Goal: Task Accomplishment & Management: Manage account settings

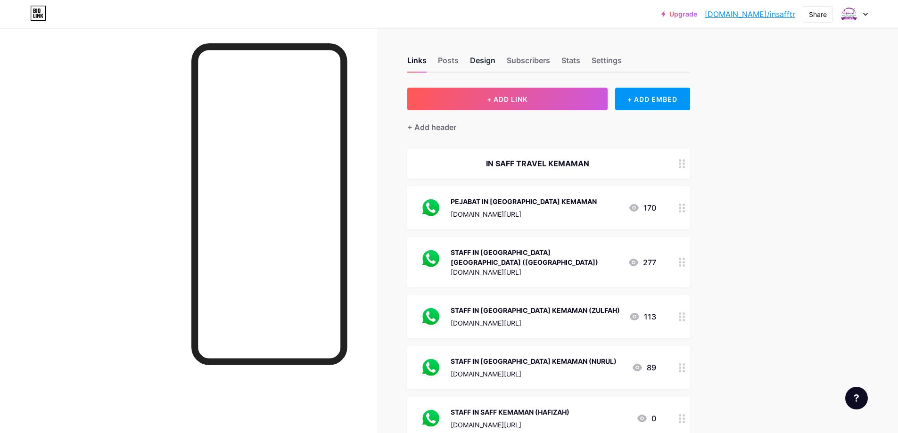
click at [483, 59] on div "Design" at bounding box center [482, 63] width 25 height 17
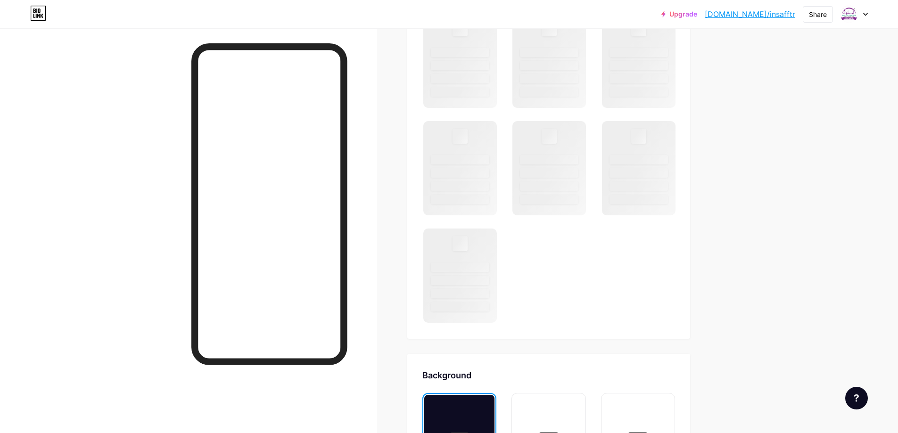
scroll to position [669, 0]
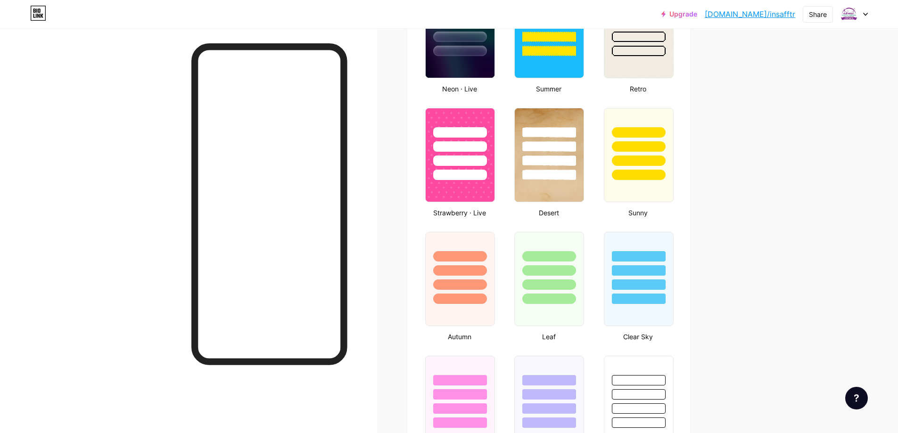
type input "#ffffff"
type input "#000000"
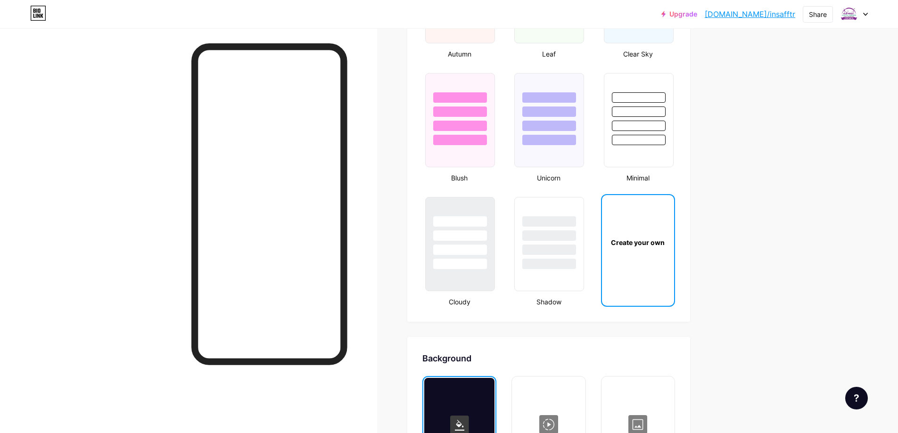
click at [636, 286] on div "Create your own" at bounding box center [638, 242] width 72 height 94
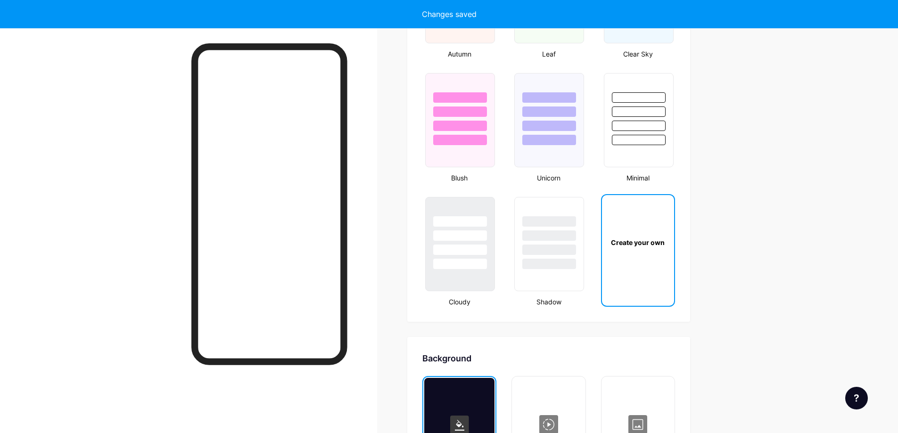
type input "#ffffff"
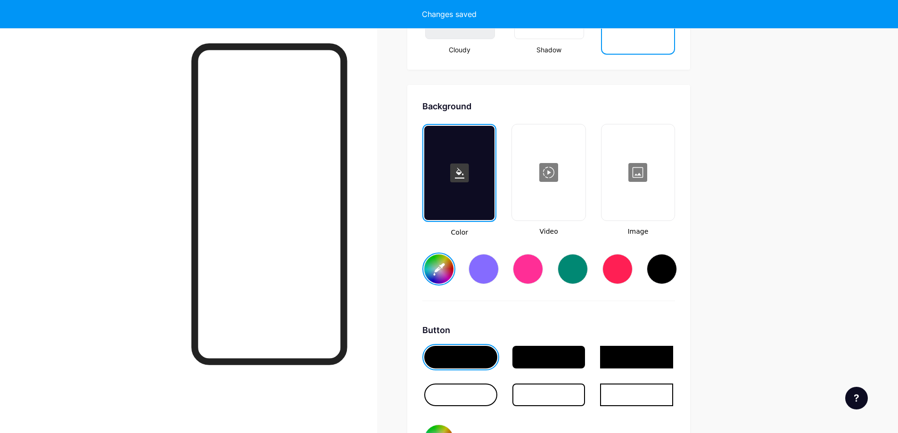
scroll to position [1251, 0]
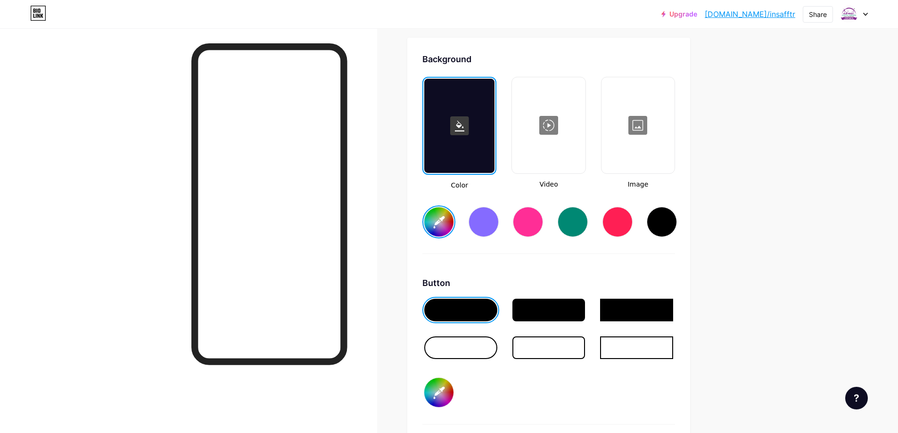
click at [647, 151] on div at bounding box center [637, 125] width 71 height 94
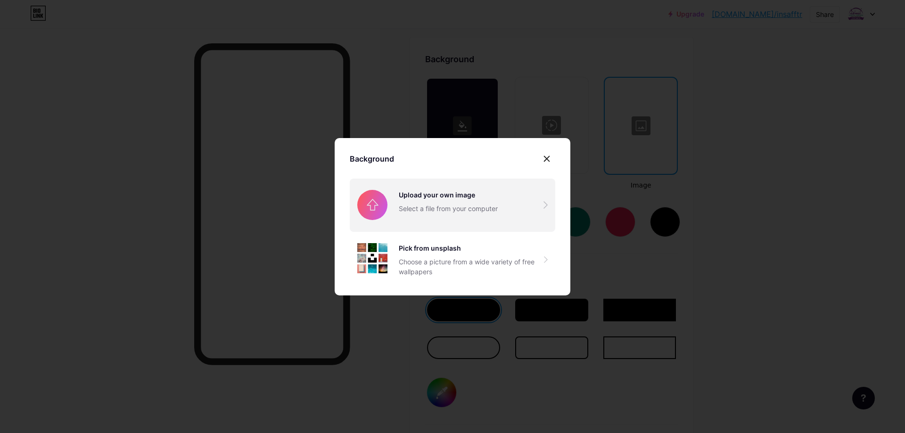
click at [414, 213] on input "file" at bounding box center [453, 205] width 206 height 53
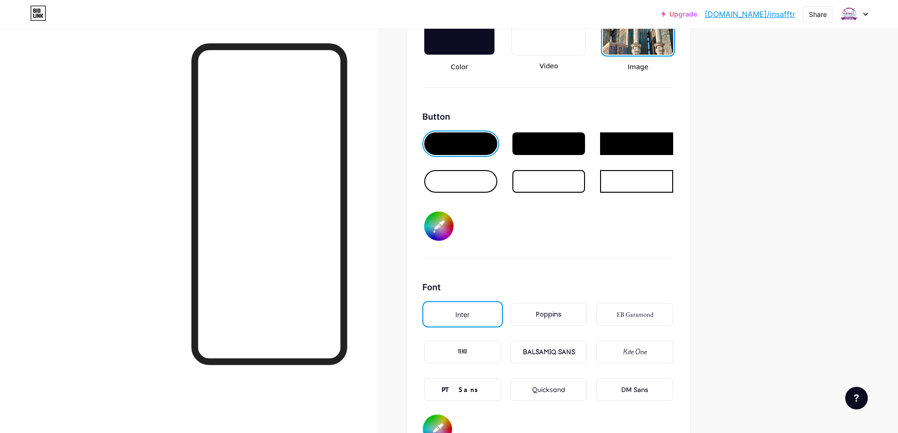
scroll to position [1393, 0]
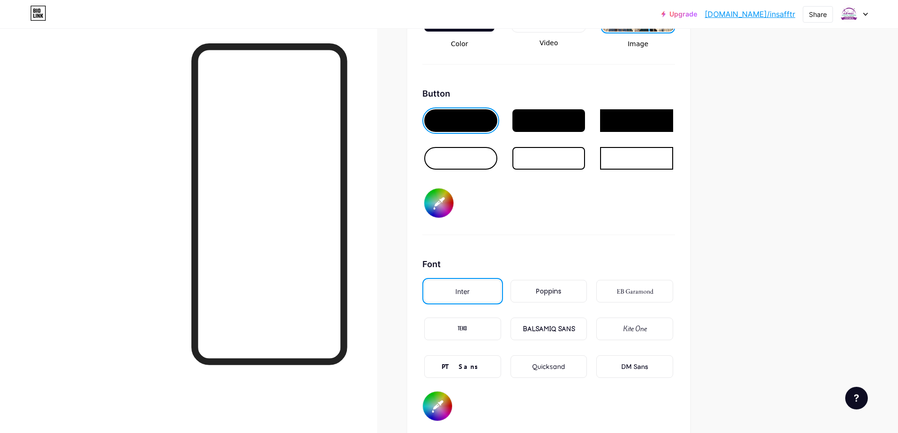
click at [637, 292] on div "EB Garamond" at bounding box center [635, 292] width 37 height 10
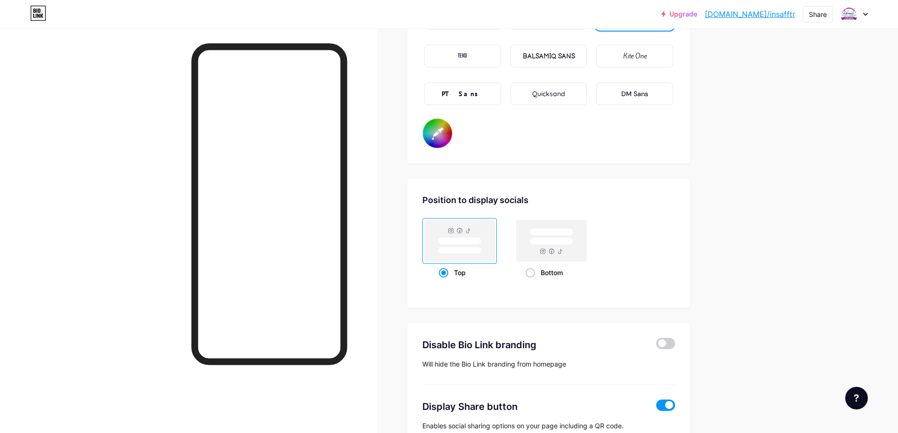
scroll to position [1676, 0]
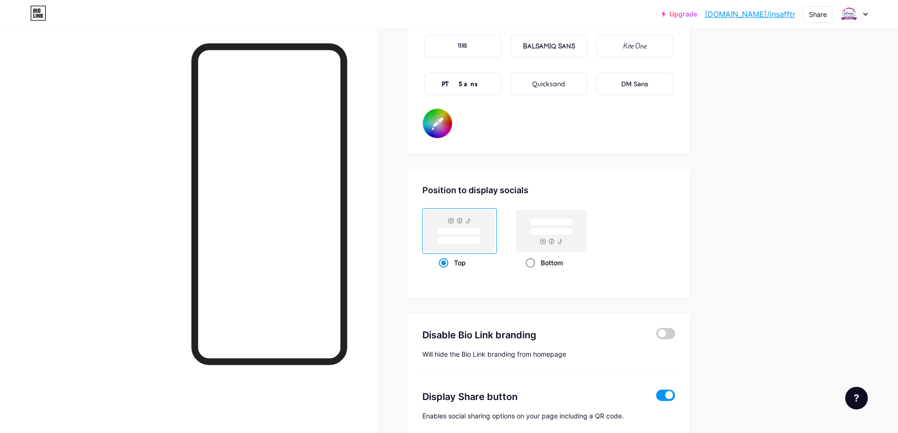
click at [545, 235] on rect at bounding box center [551, 231] width 43 height 7
click at [532, 272] on input "Bottom" at bounding box center [529, 275] width 6 height 6
radio input "true"
click at [480, 242] on rect at bounding box center [459, 240] width 43 height 7
click at [445, 272] on input "Top" at bounding box center [442, 275] width 6 height 6
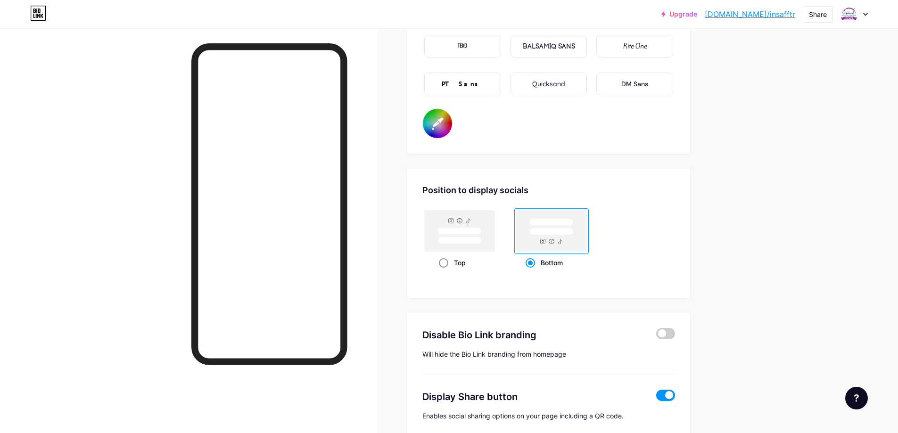
radio input "true"
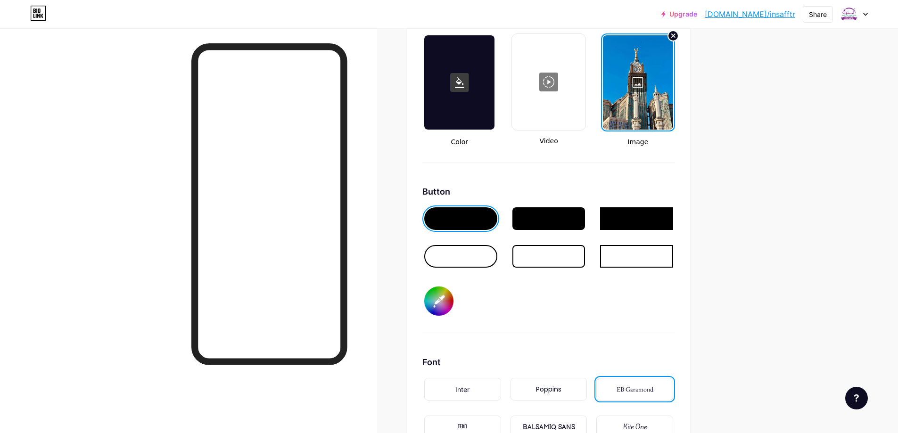
scroll to position [1299, 0]
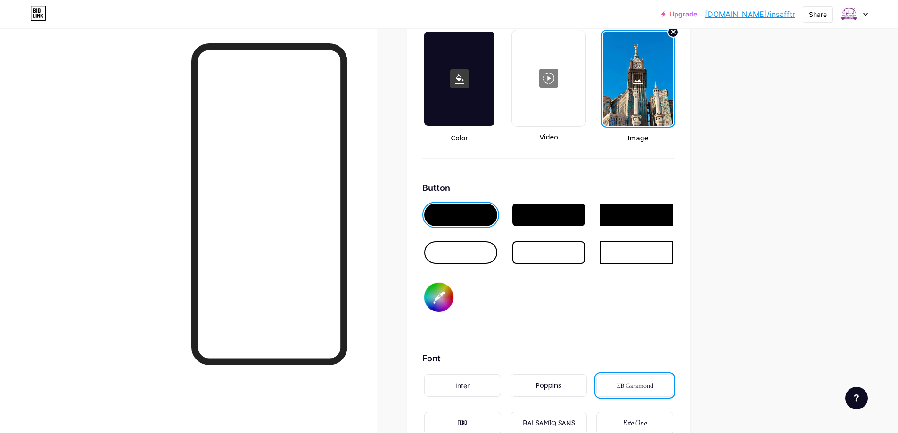
click at [439, 300] on input "#000000" at bounding box center [438, 297] width 29 height 29
type input "#592c63"
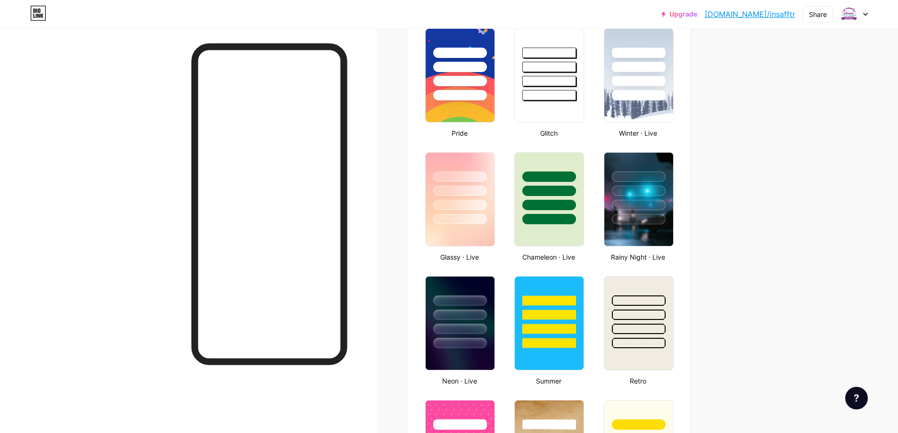
scroll to position [26, 0]
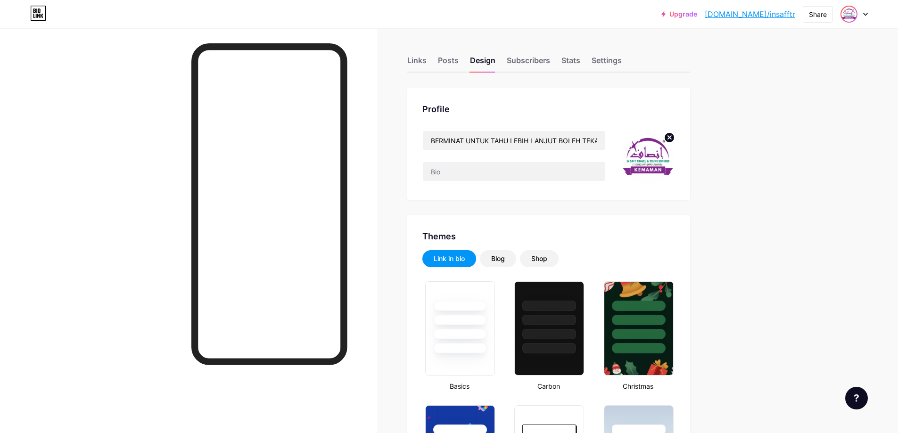
click at [852, 11] on img at bounding box center [848, 14] width 15 height 15
click at [795, 82] on div "+ Add a new page" at bounding box center [810, 81] width 106 height 9
type input "#592c63"
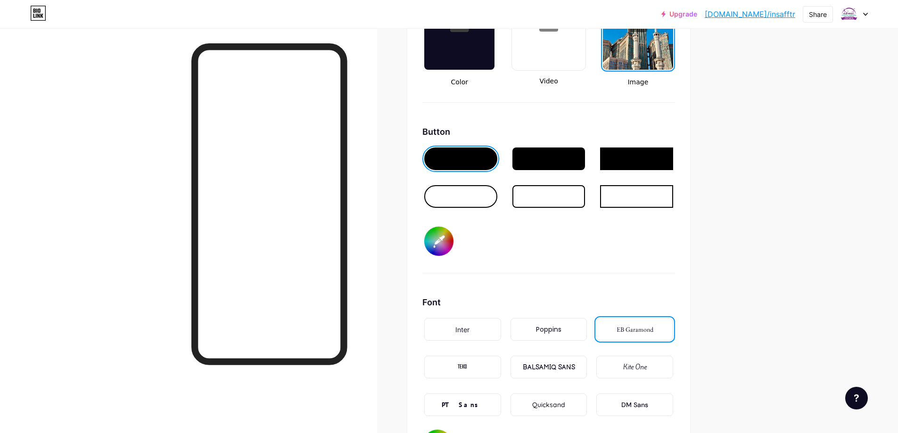
scroll to position [1367, 0]
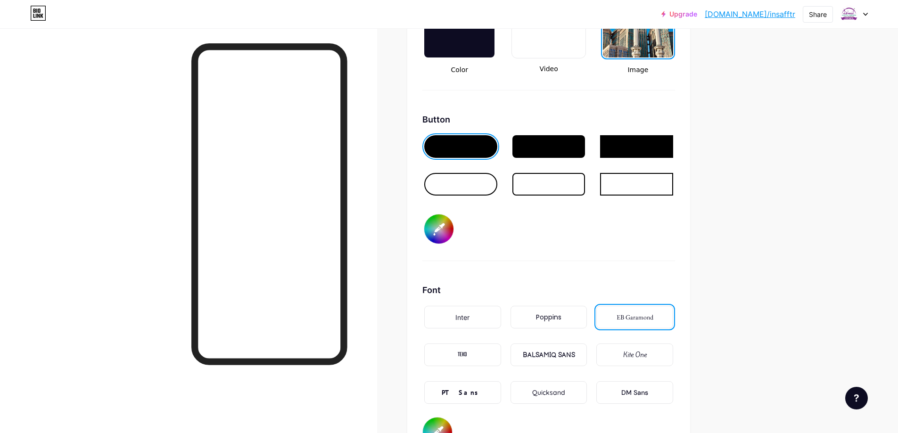
click at [551, 392] on div "Quicksand" at bounding box center [548, 393] width 33 height 10
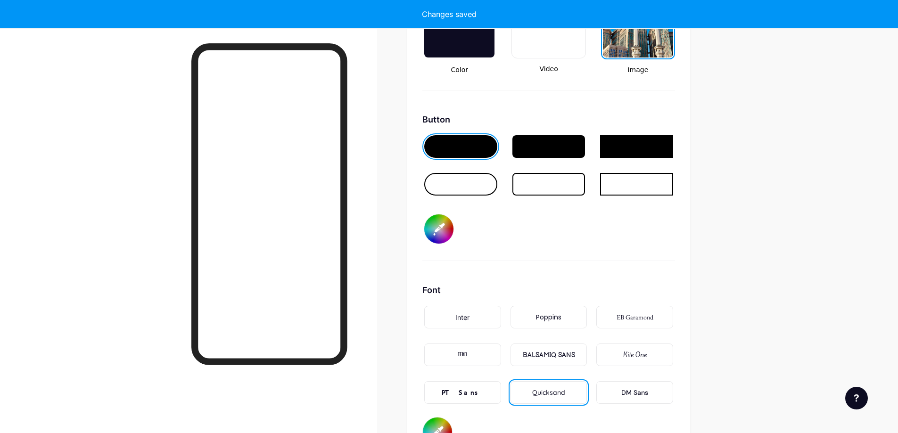
type input "#ffffff"
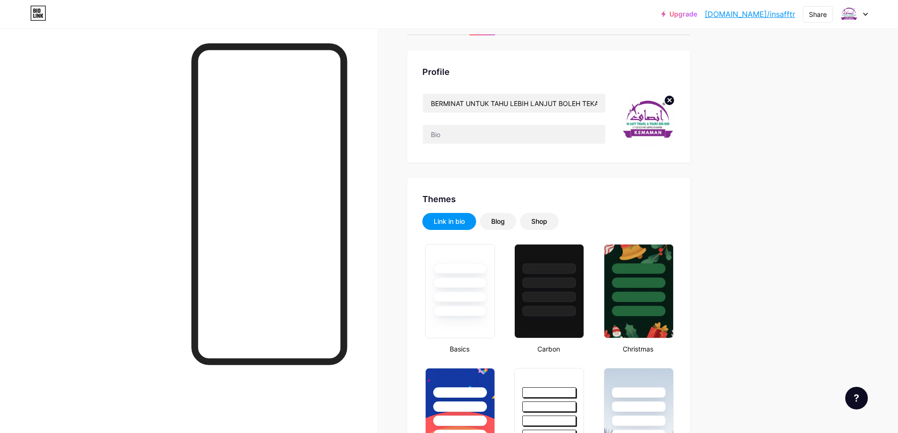
scroll to position [0, 0]
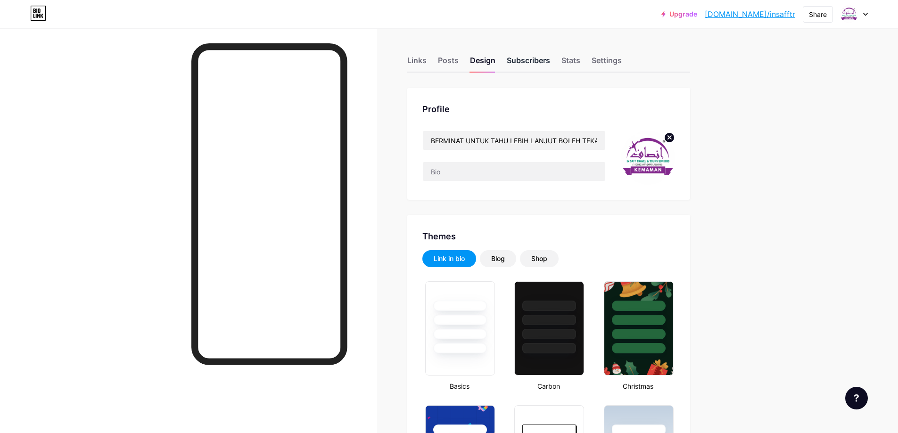
click at [535, 60] on div "Subscribers" at bounding box center [528, 63] width 43 height 17
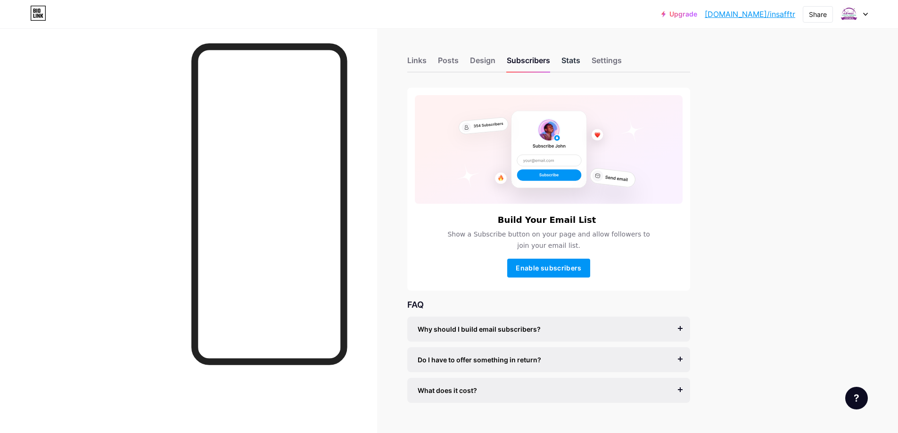
click at [578, 64] on div "Stats" at bounding box center [570, 63] width 19 height 17
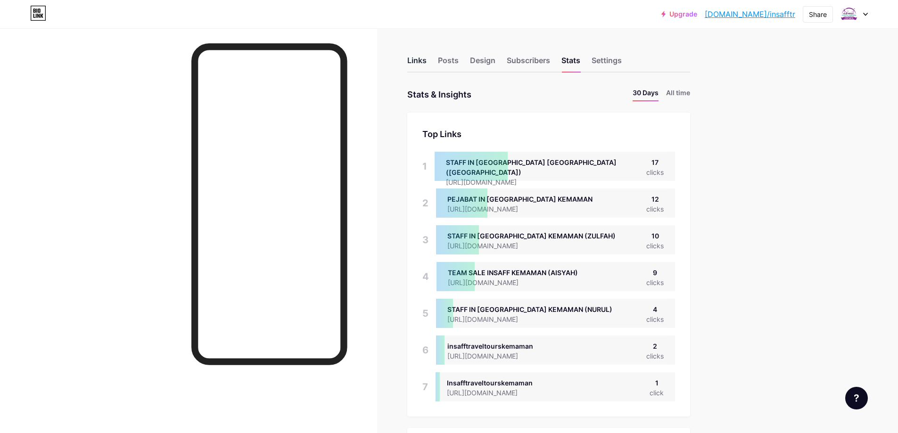
click at [414, 59] on div "Links" at bounding box center [416, 63] width 19 height 17
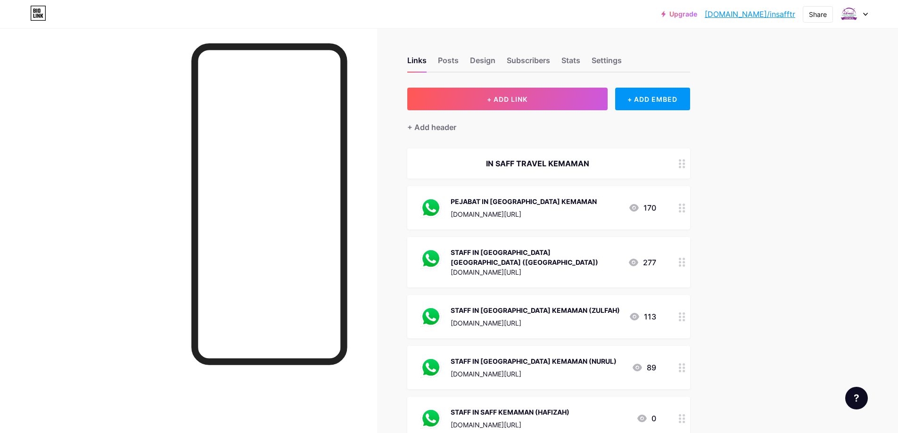
click at [867, 15] on icon at bounding box center [865, 14] width 5 height 3
click at [804, 80] on div "+ Add a new page" at bounding box center [810, 81] width 106 height 9
click at [492, 63] on div "Design" at bounding box center [482, 63] width 25 height 17
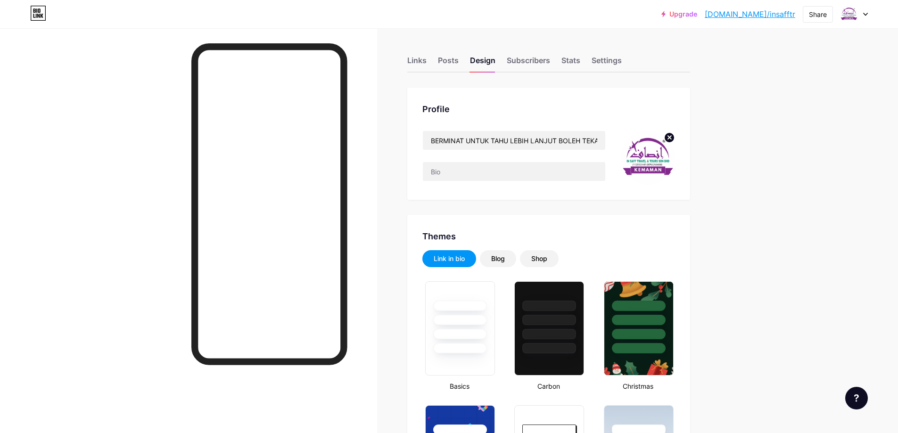
type input "#592c63"
type input "#ffffff"
click at [502, 254] on div "Blog" at bounding box center [498, 258] width 36 height 17
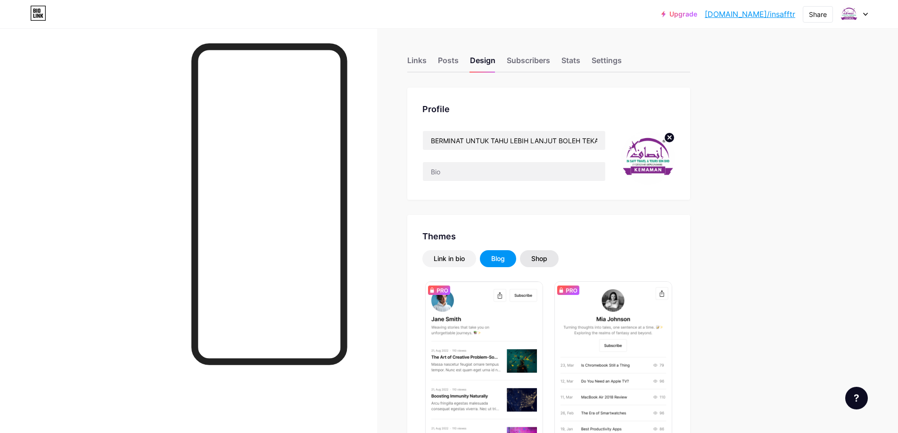
click at [545, 260] on div "Shop" at bounding box center [539, 258] width 16 height 9
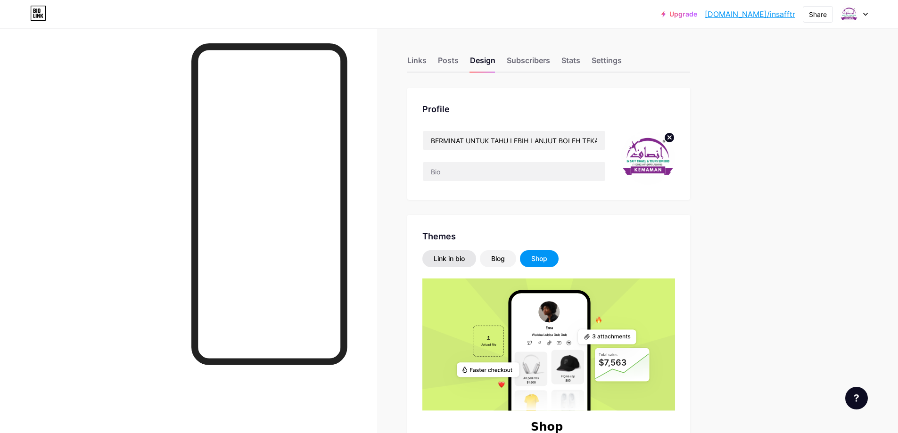
click at [465, 259] on div "Link in bio" at bounding box center [449, 258] width 31 height 9
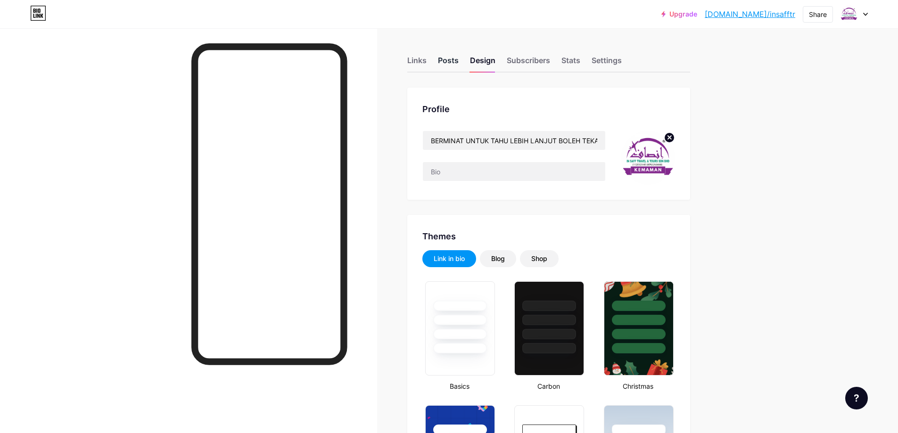
click at [453, 64] on div "Posts" at bounding box center [448, 63] width 21 height 17
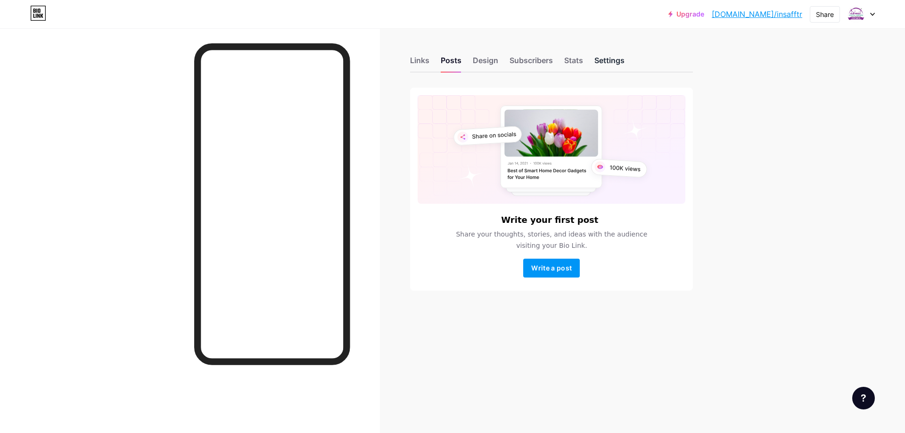
click at [605, 63] on div "Settings" at bounding box center [609, 63] width 30 height 17
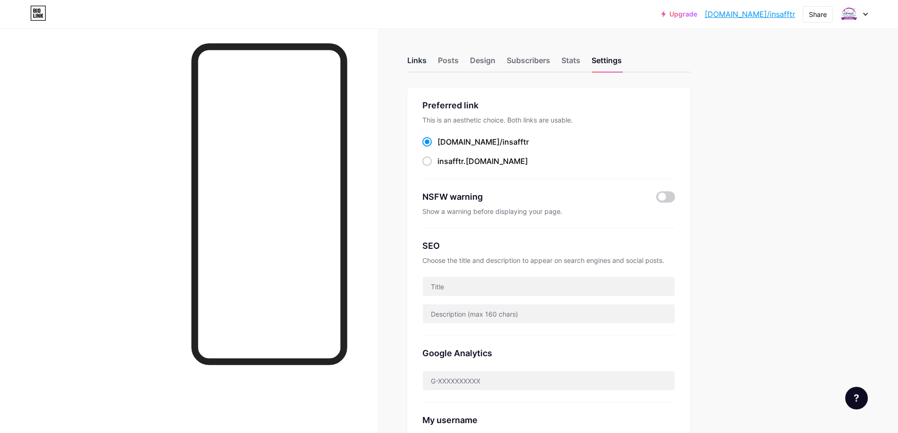
click at [420, 62] on div "Links" at bounding box center [416, 63] width 19 height 17
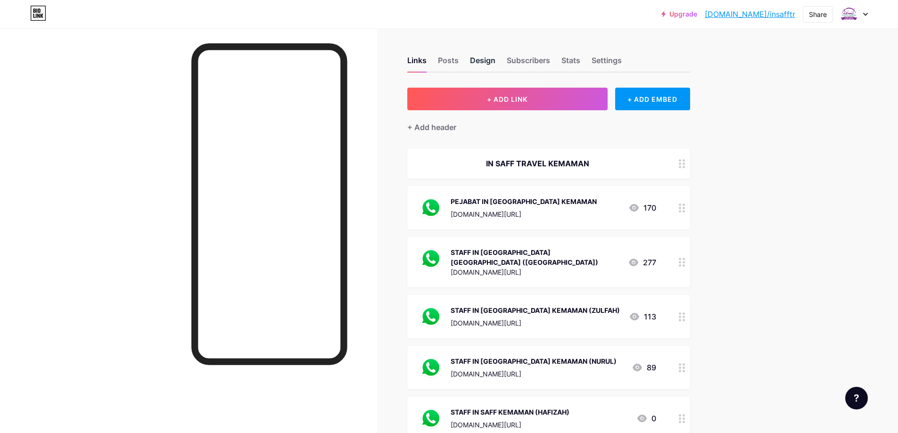
click at [487, 56] on div "Design" at bounding box center [482, 63] width 25 height 17
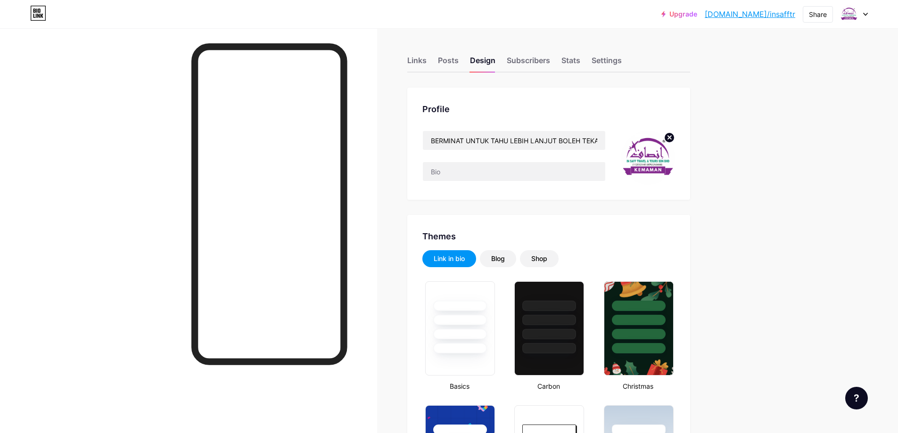
type input "#592c63"
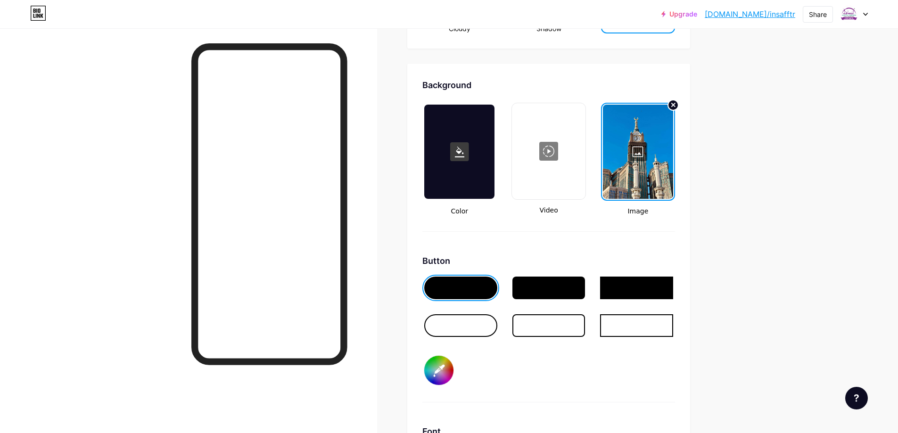
scroll to position [1320, 0]
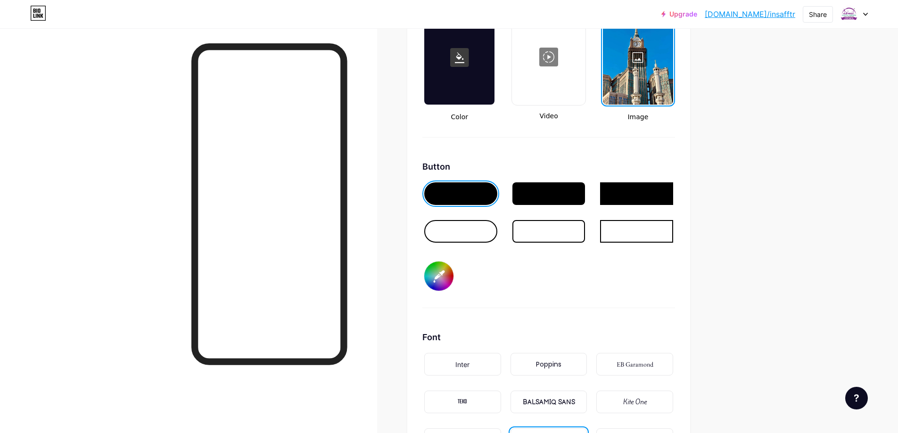
click at [469, 369] on div "Inter" at bounding box center [462, 365] width 14 height 10
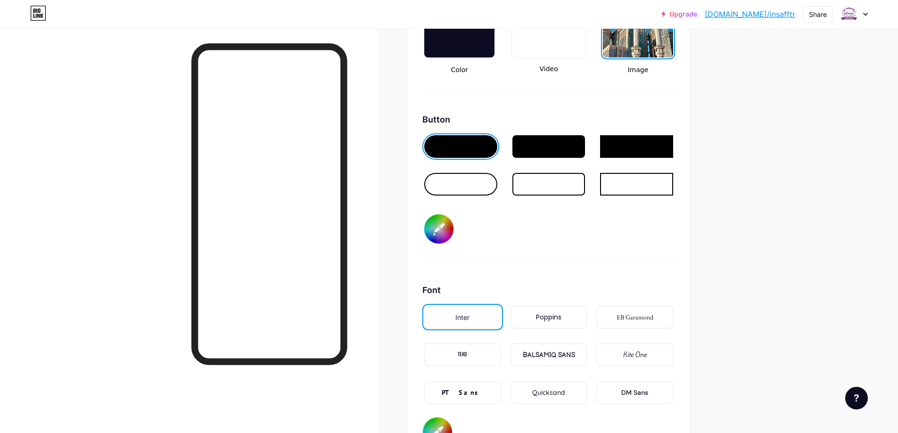
click at [638, 352] on div "Kite One" at bounding box center [635, 355] width 24 height 10
click at [632, 318] on div "EB Garamond" at bounding box center [635, 318] width 37 height 10
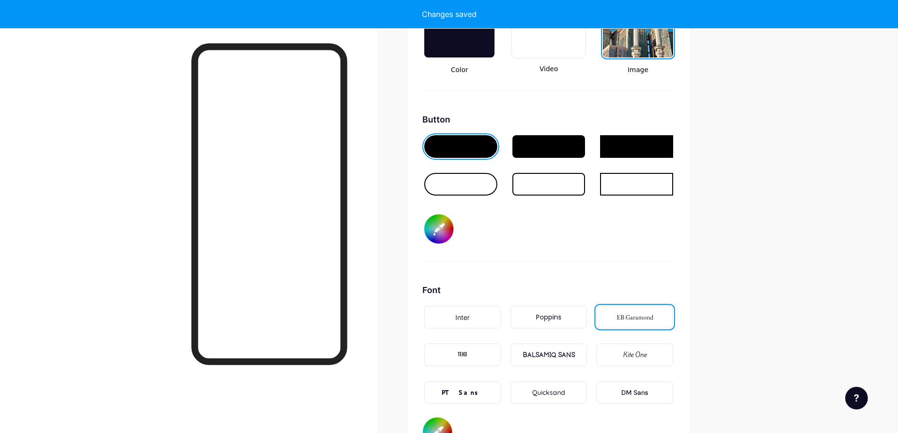
type input "#ffffff"
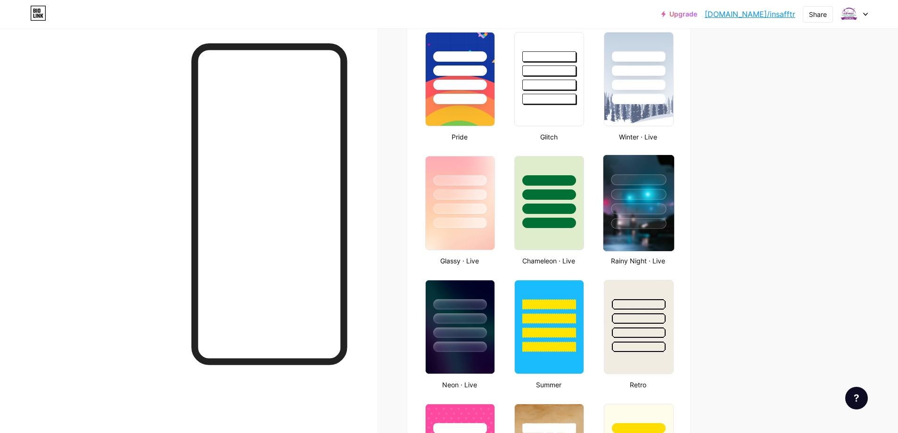
scroll to position [330, 0]
